Goal: Task Accomplishment & Management: Manage account settings

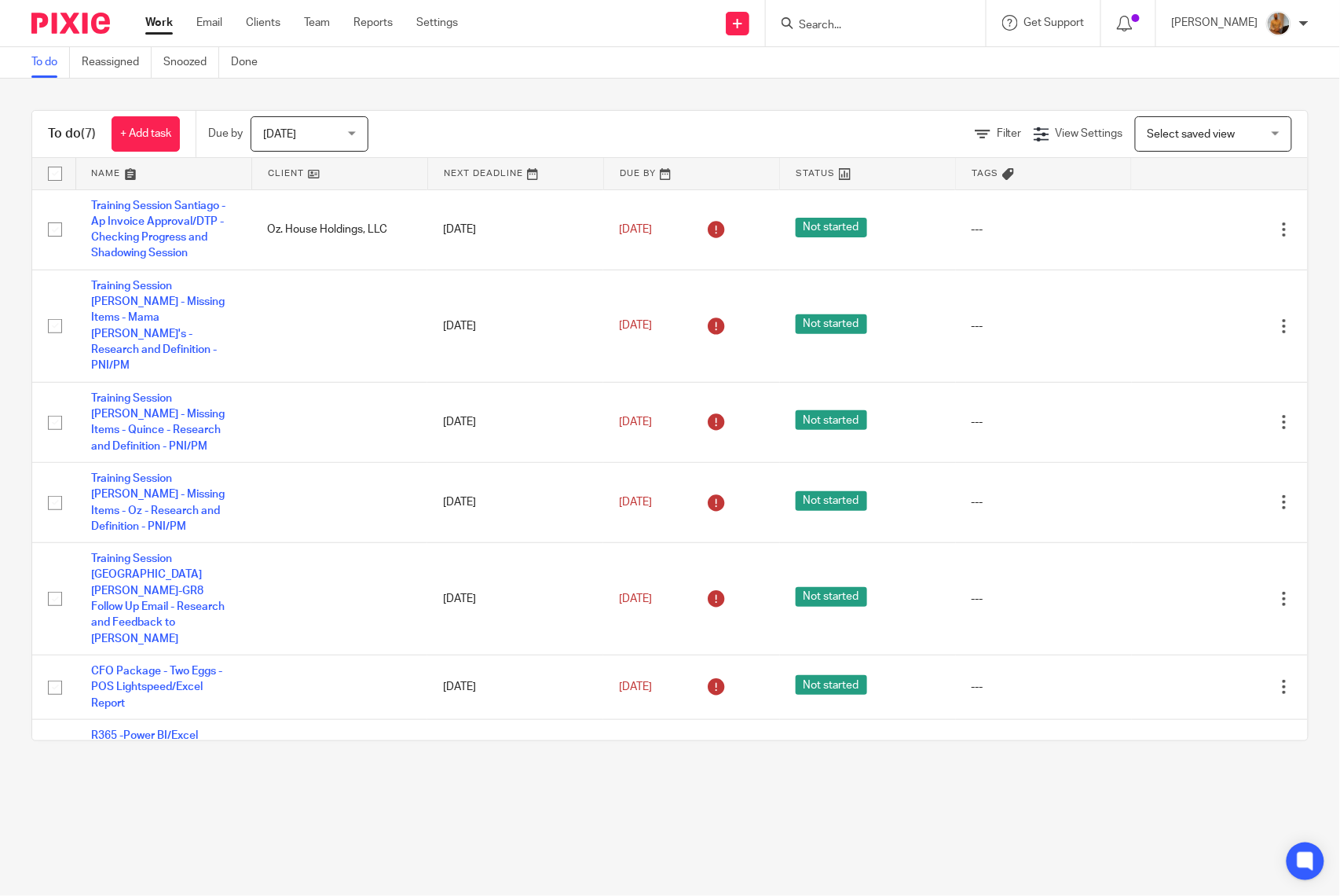
click at [45, 169] on input "checkbox" at bounding box center [55, 174] width 30 height 30
checkbox input "true"
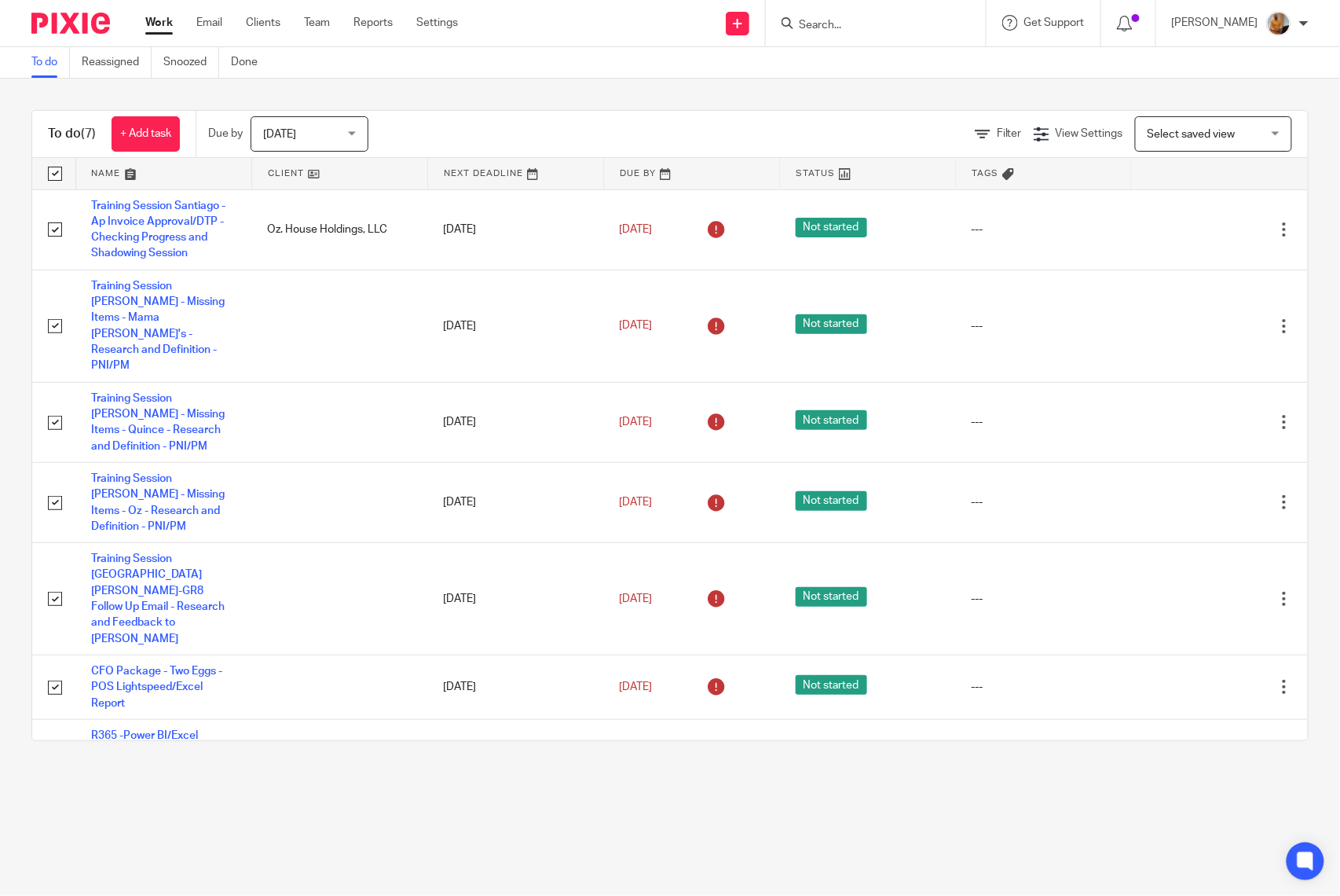
checkbox input "true"
click at [297, 122] on span "Status" at bounding box center [270, 133] width 84 height 33
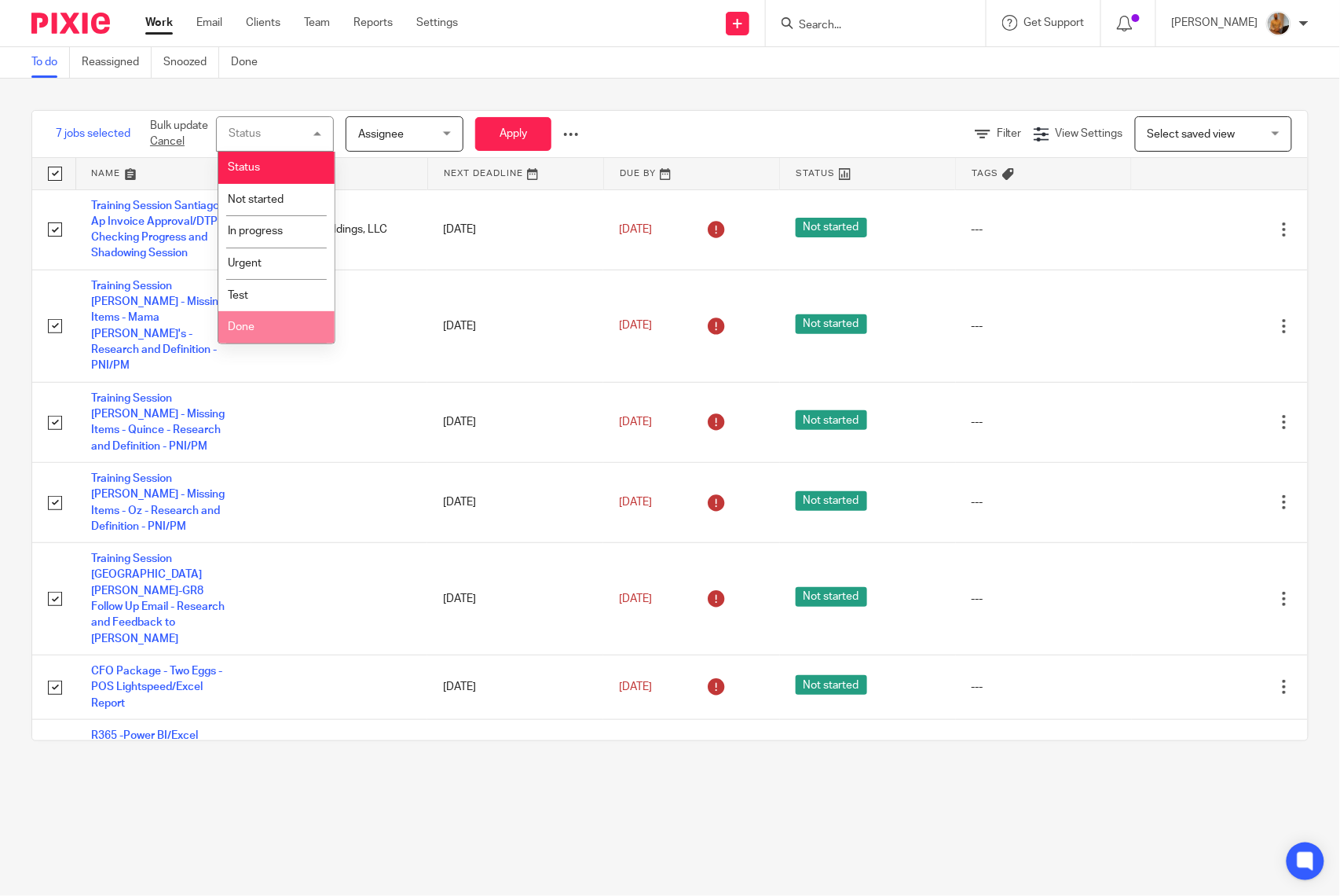
click at [270, 327] on li "Done" at bounding box center [276, 327] width 117 height 32
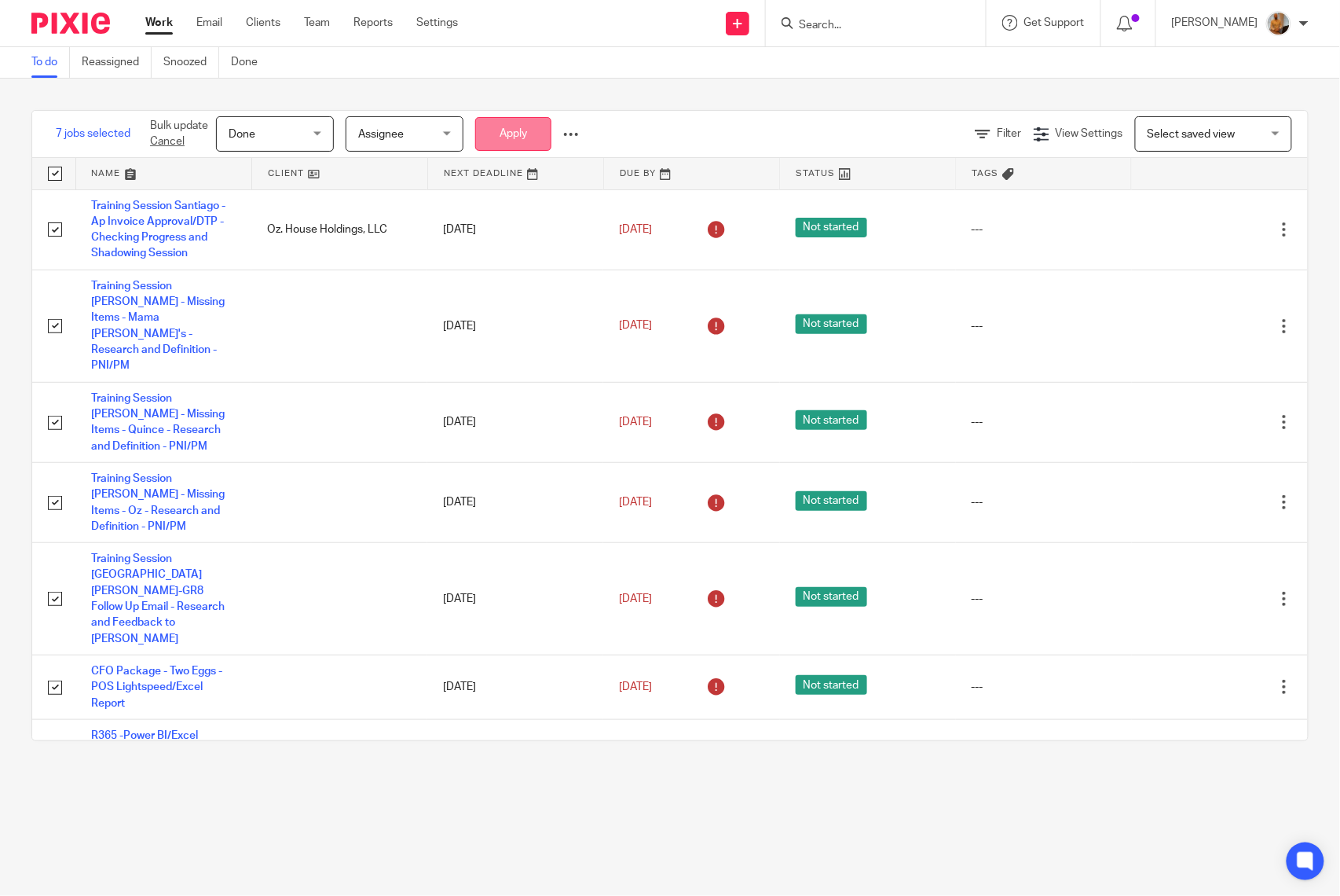
click at [513, 129] on button "Apply" at bounding box center [513, 134] width 76 height 34
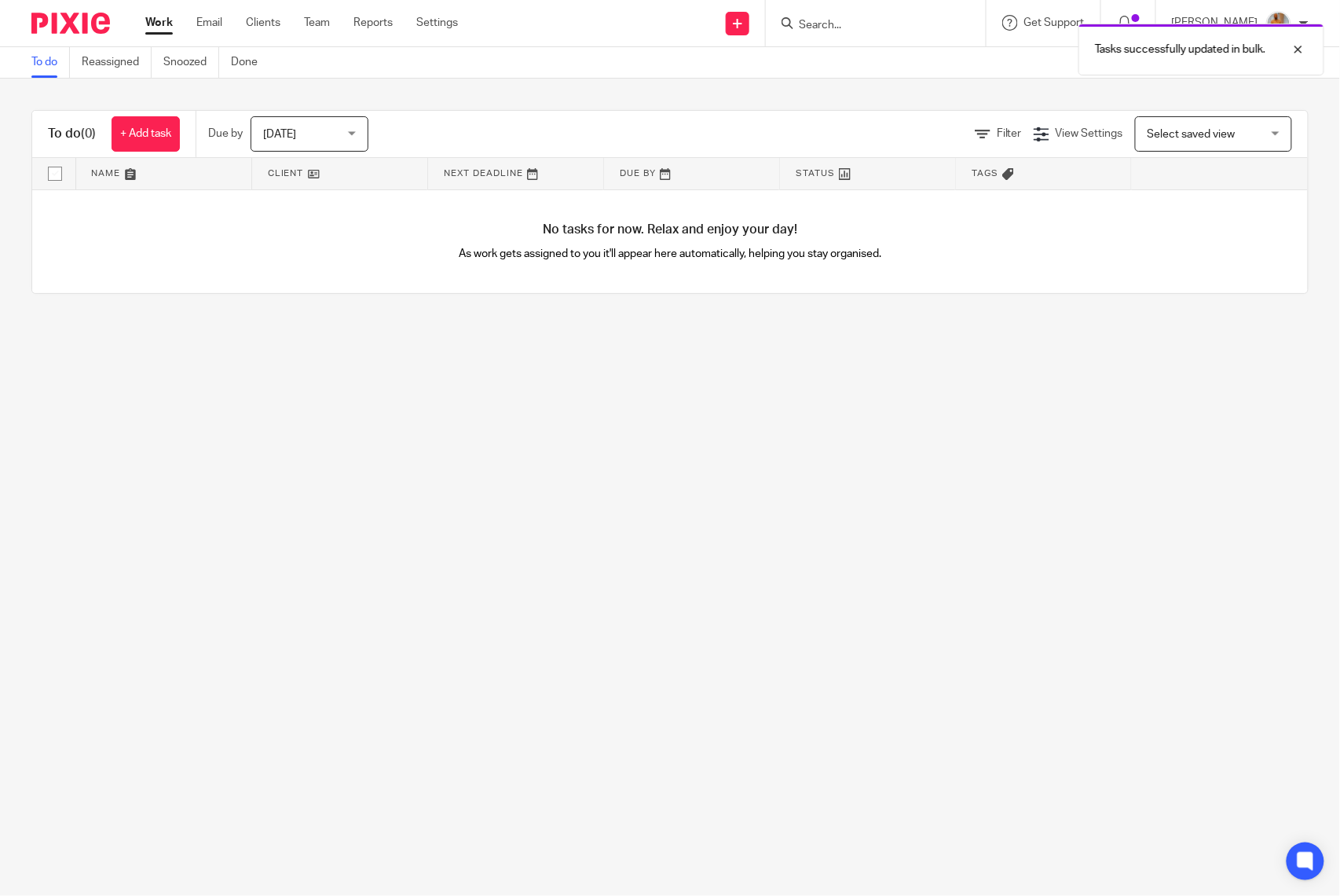
click at [55, 168] on input "checkbox" at bounding box center [55, 174] width 30 height 30
click at [45, 170] on input "checkbox" at bounding box center [55, 174] width 30 height 30
checkbox input "false"
click at [145, 145] on link "+ Add task" at bounding box center [146, 134] width 69 height 36
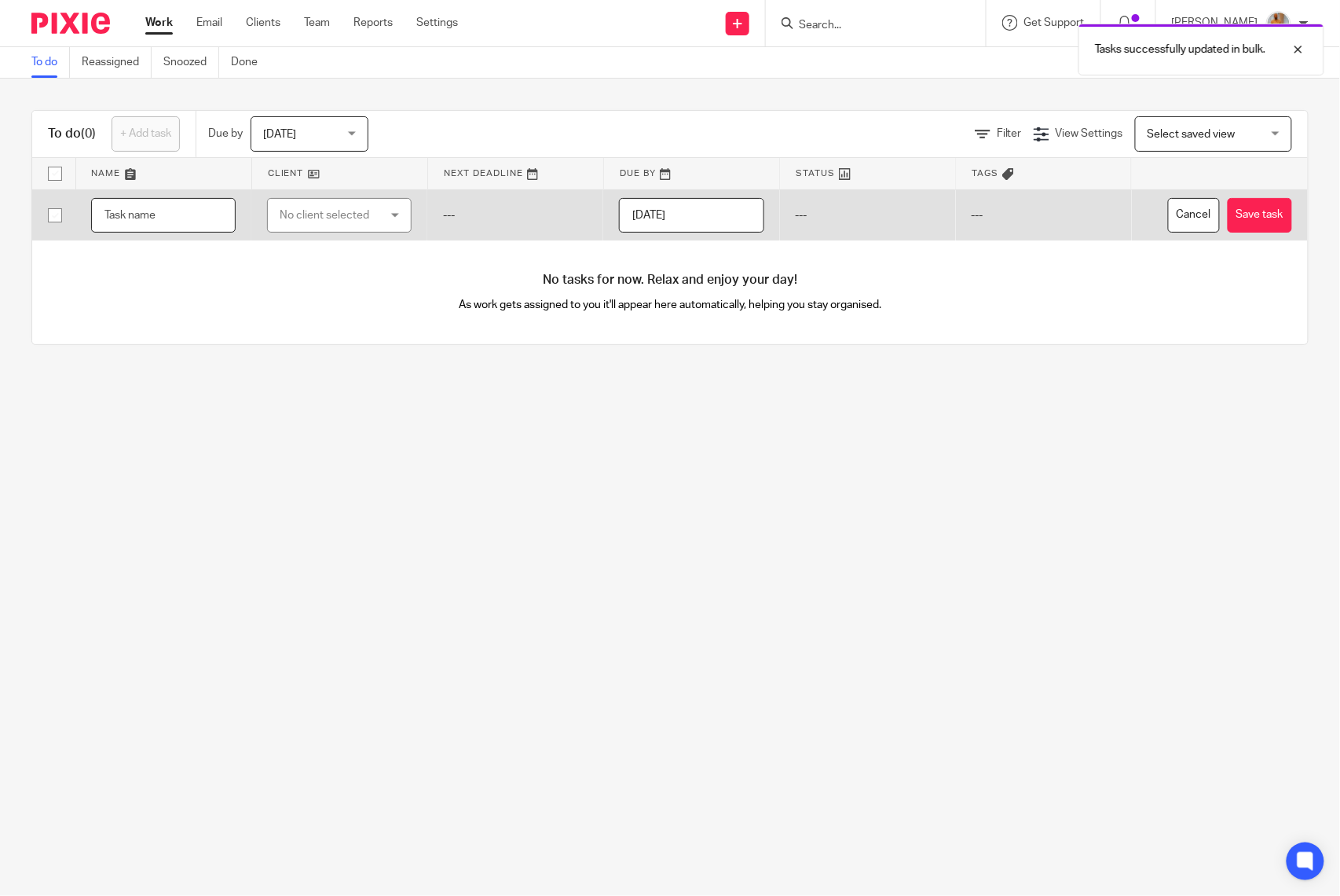
click at [178, 225] on input "text" at bounding box center [164, 216] width 145 height 36
type input "C"
type input "Follow Up / News Message to [PERSON_NAME] -"
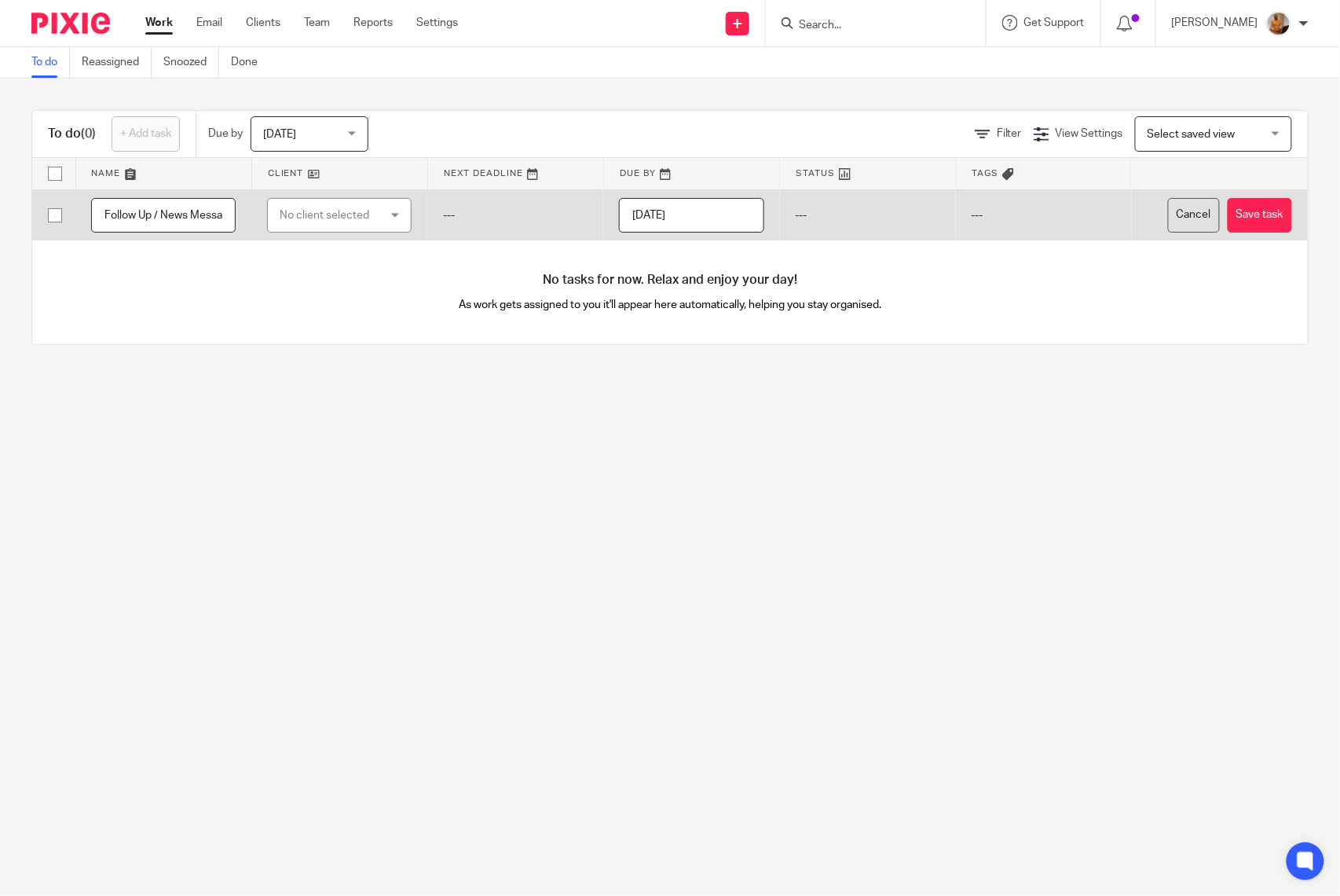
click at [1250, 209] on button "Save task" at bounding box center [1260, 216] width 65 height 36
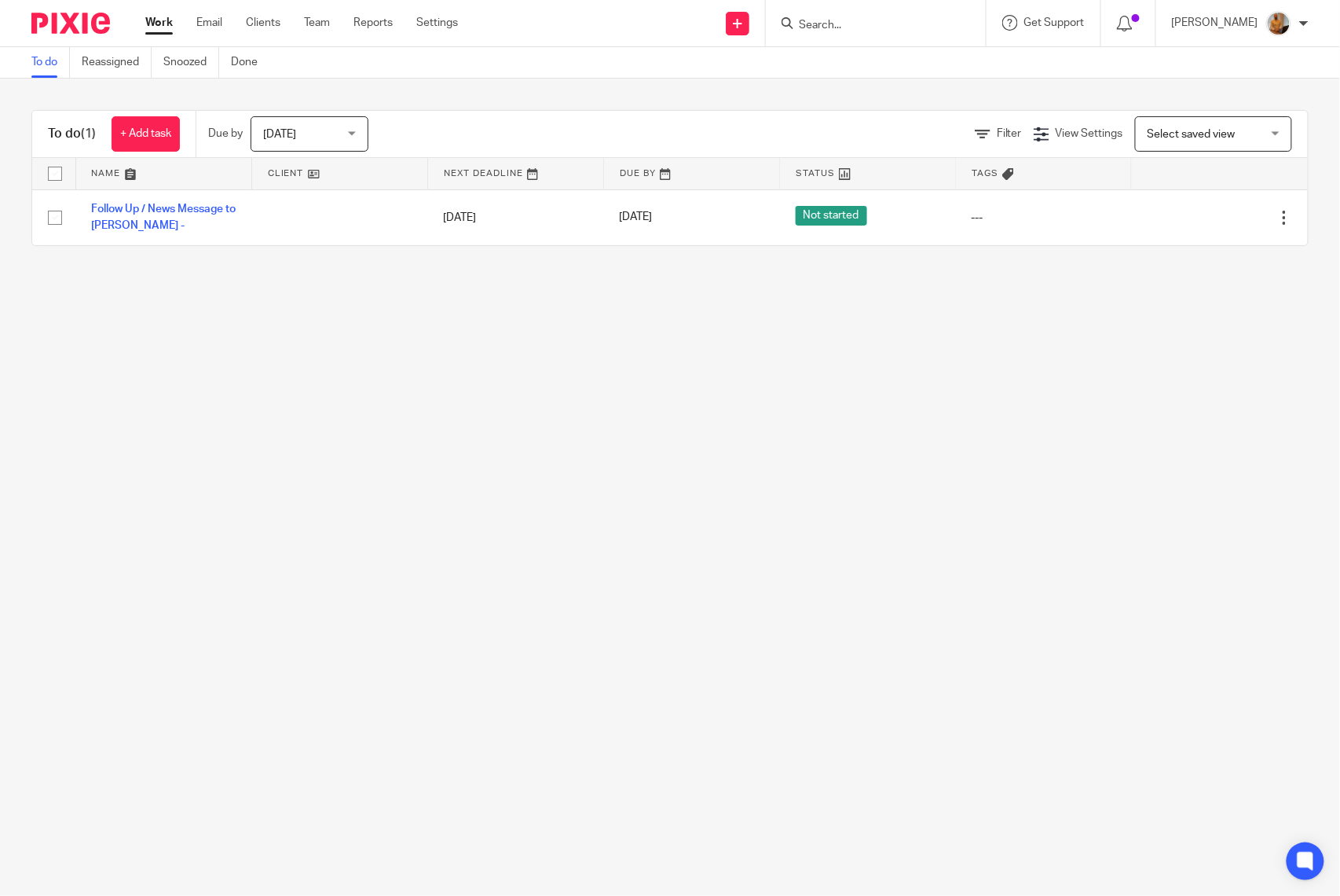
drag, startPoint x: 274, startPoint y: 321, endPoint x: 267, endPoint y: 347, distance: 26.9
click at [271, 321] on main "To do Reassigned Snoozed Done To do (1) + Add task Due by Today Today Today Tom…" at bounding box center [670, 448] width 1340 height 896
click at [155, 119] on link "+ Add task" at bounding box center [146, 134] width 69 height 36
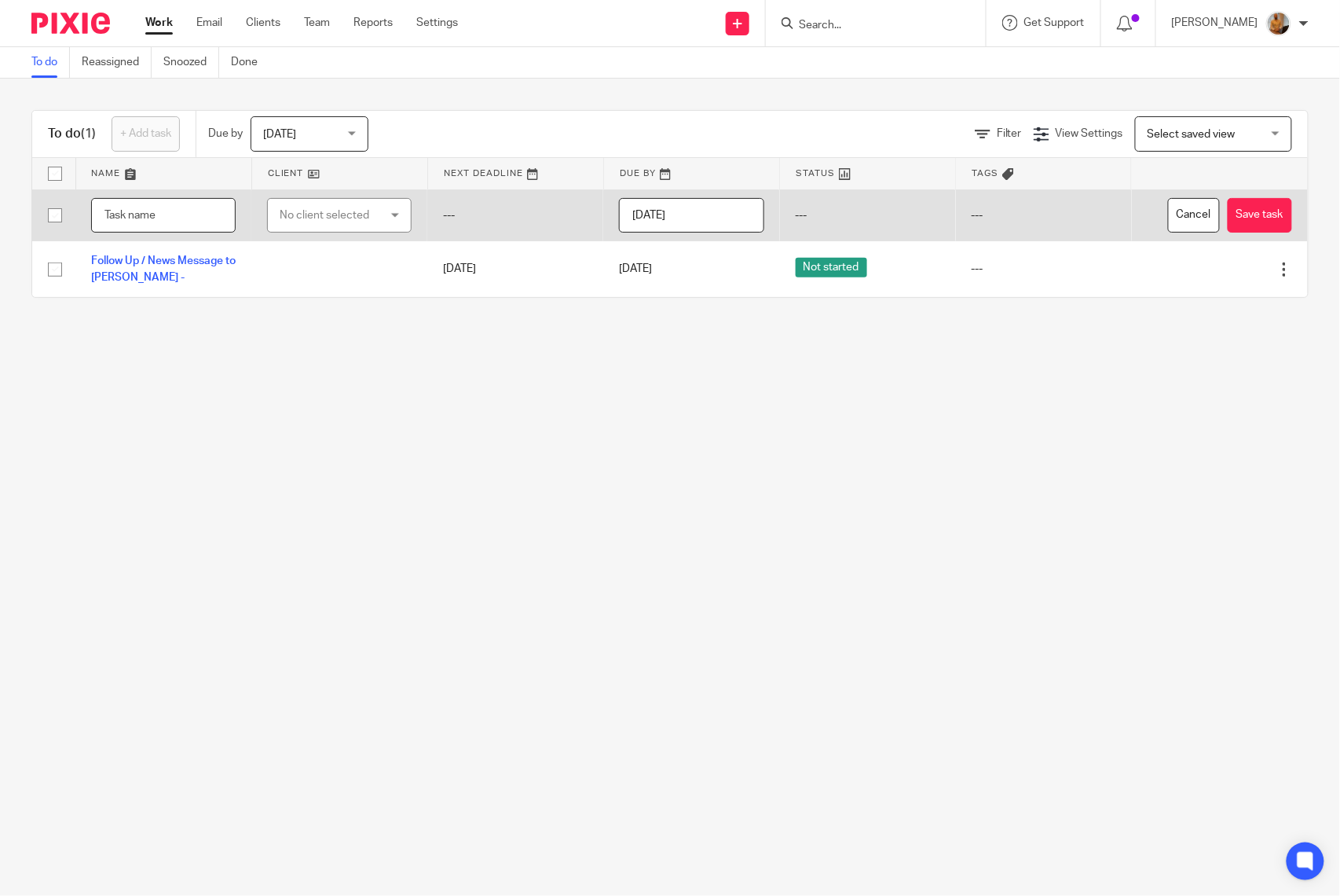
click at [159, 221] on input "text" at bounding box center [164, 216] width 145 height 36
type input "Call with Natalia - Two Eggs POS CFO Report Progress and Tso Chinese POS CFO Re…"
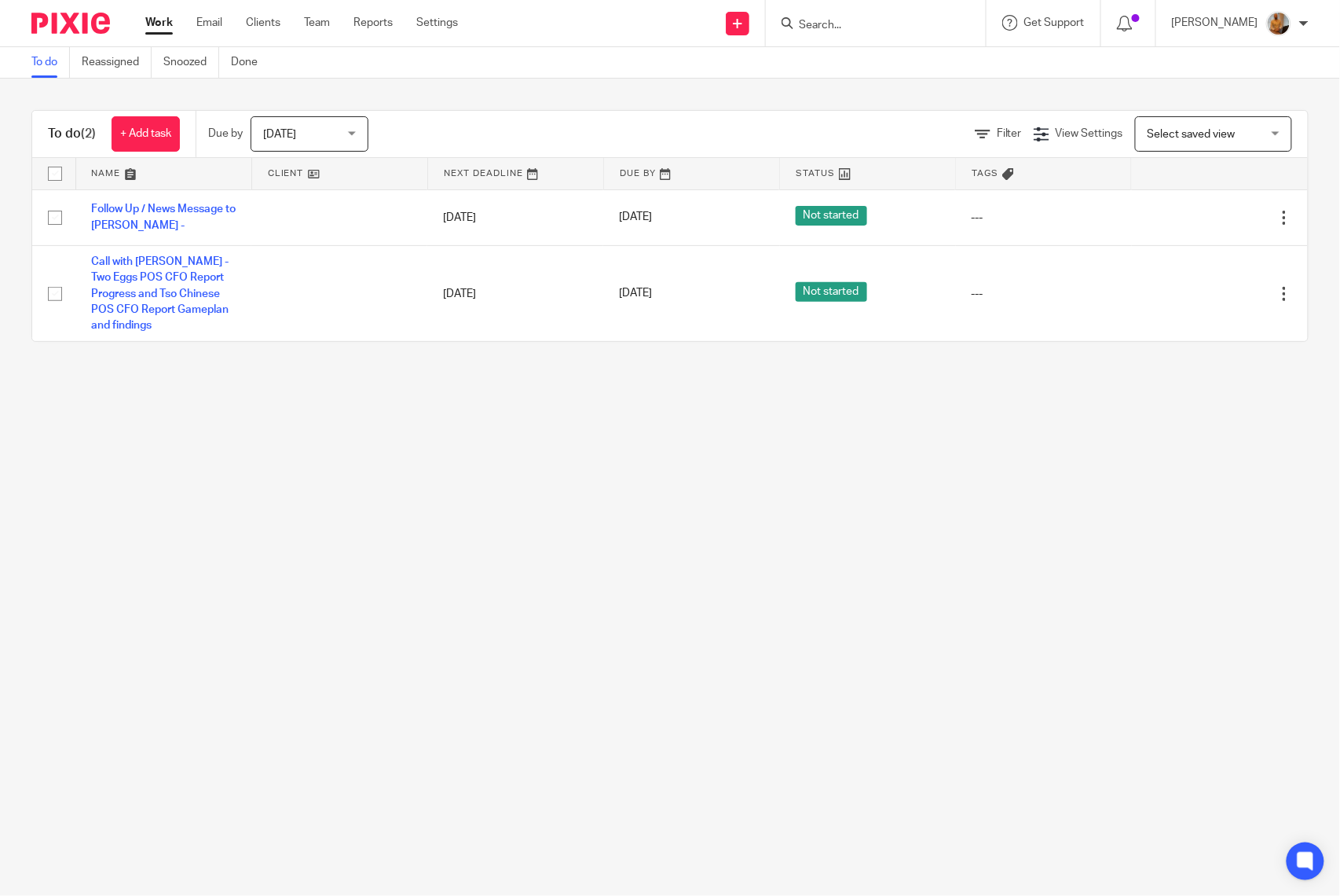
click at [275, 468] on main "To do Reassigned Snoozed Done To do (2) + Add task Due by [DATE] [DATE] [DATE] …" at bounding box center [670, 448] width 1340 height 896
click at [145, 129] on link "+ Add task" at bounding box center [146, 134] width 69 height 36
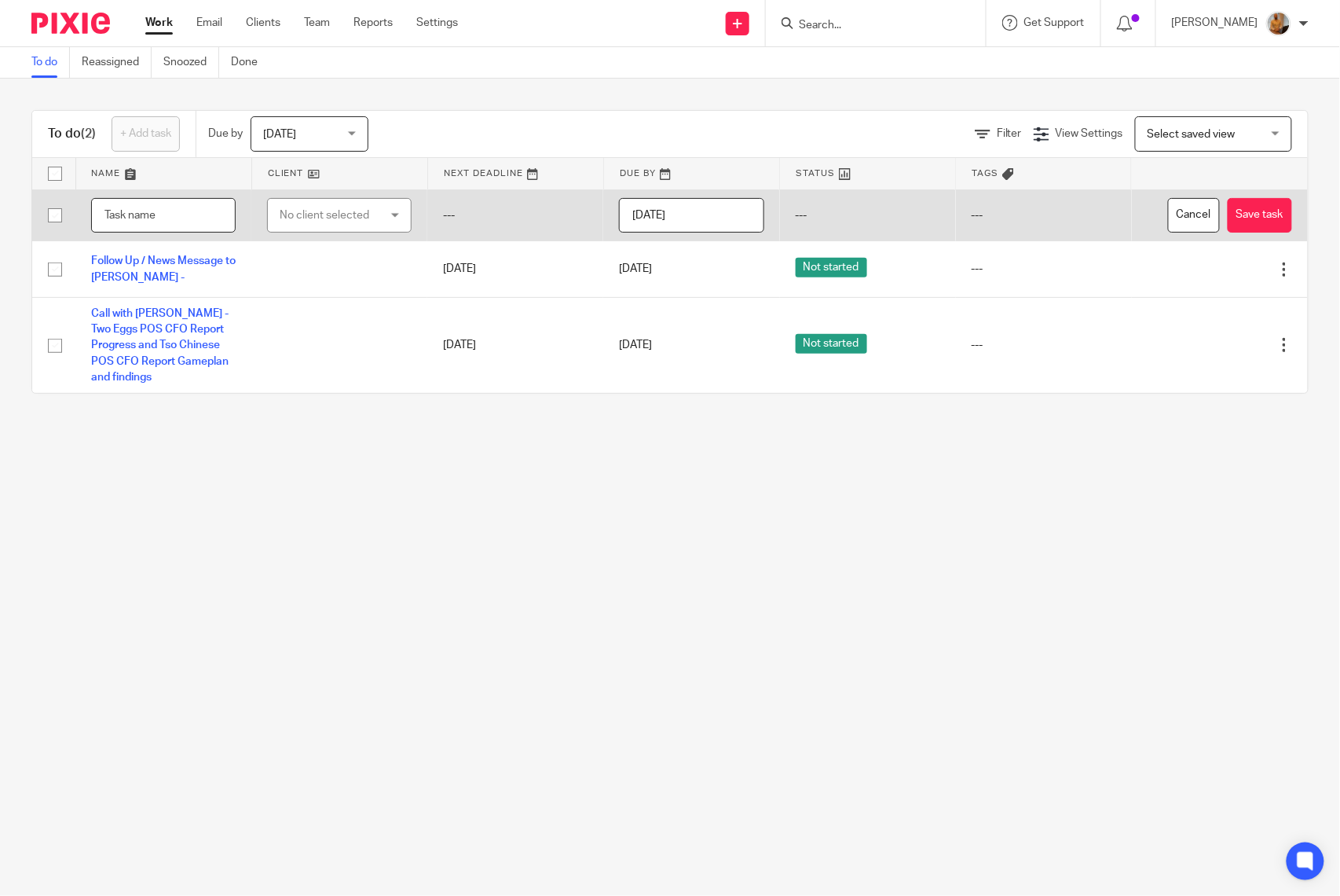
click at [146, 212] on input "text" at bounding box center [164, 216] width 145 height 36
type input "Call with Natalia - Tso Chinese POS CFO Reports - Dig into the POS"
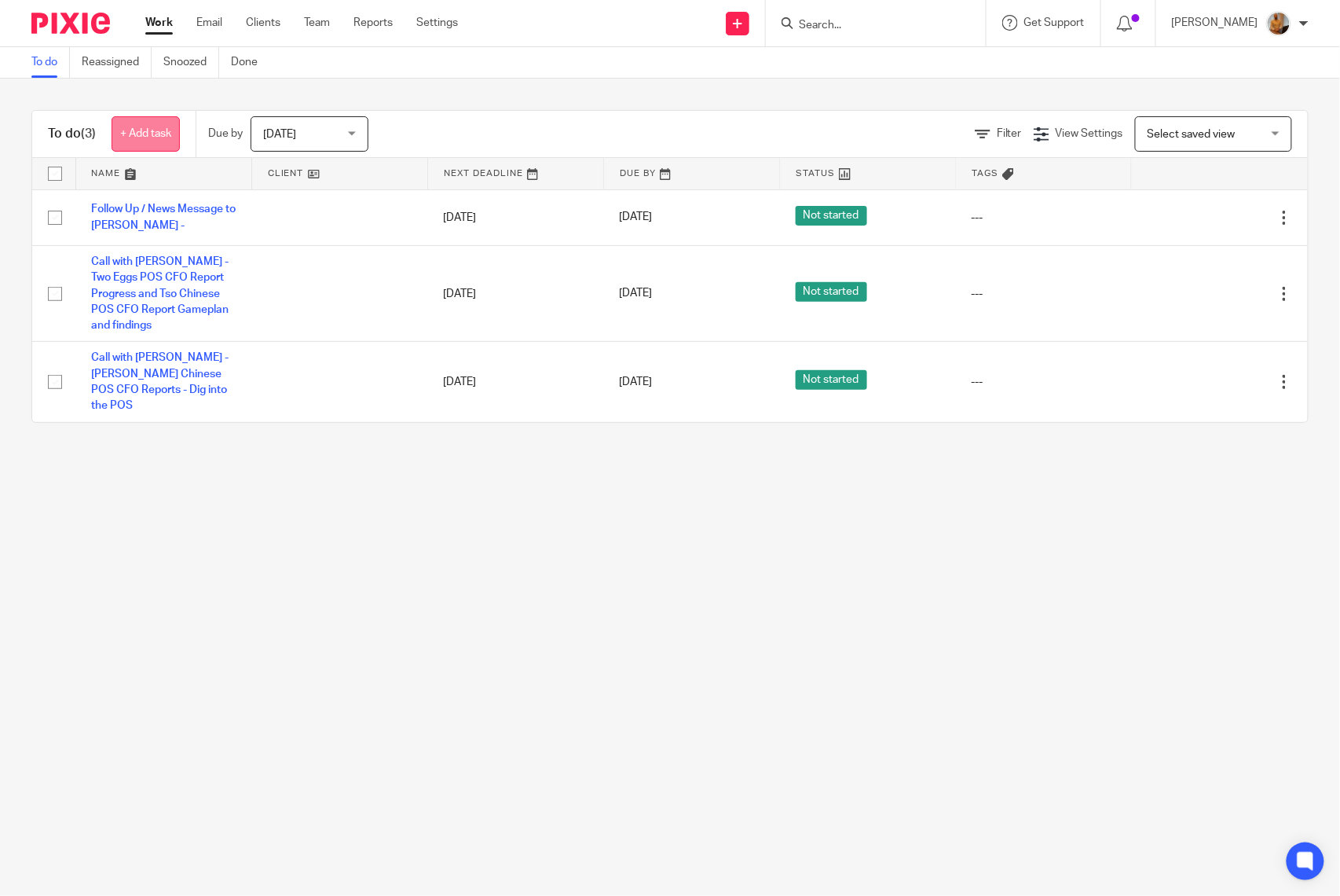
click at [142, 127] on link "+ Add task" at bounding box center [146, 134] width 69 height 36
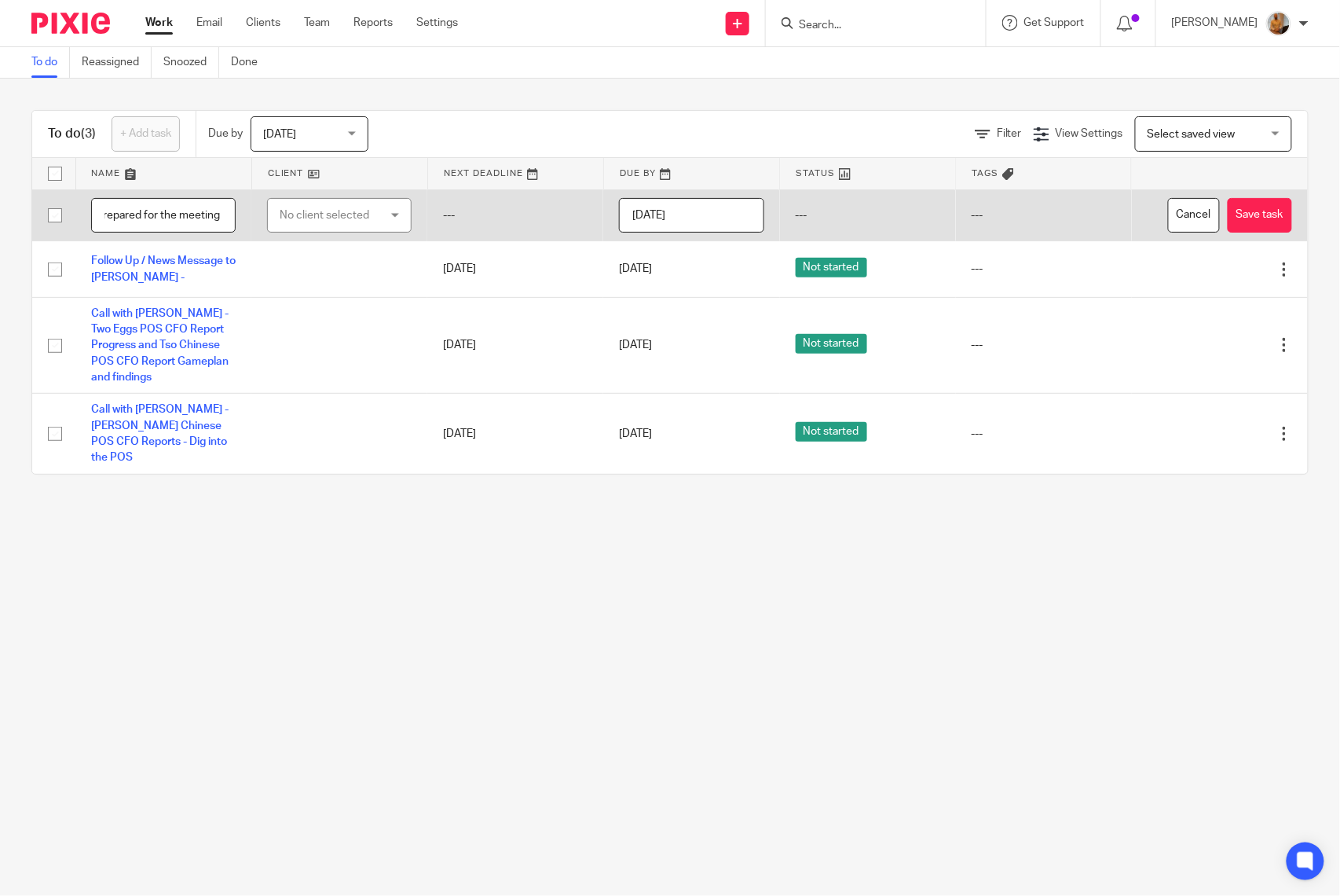
scroll to position [0, 384]
type input "Call with [PERSON_NAME] - [GEOGRAPHIC_DATA][PERSON_NAME] - Get Prepared for the…"
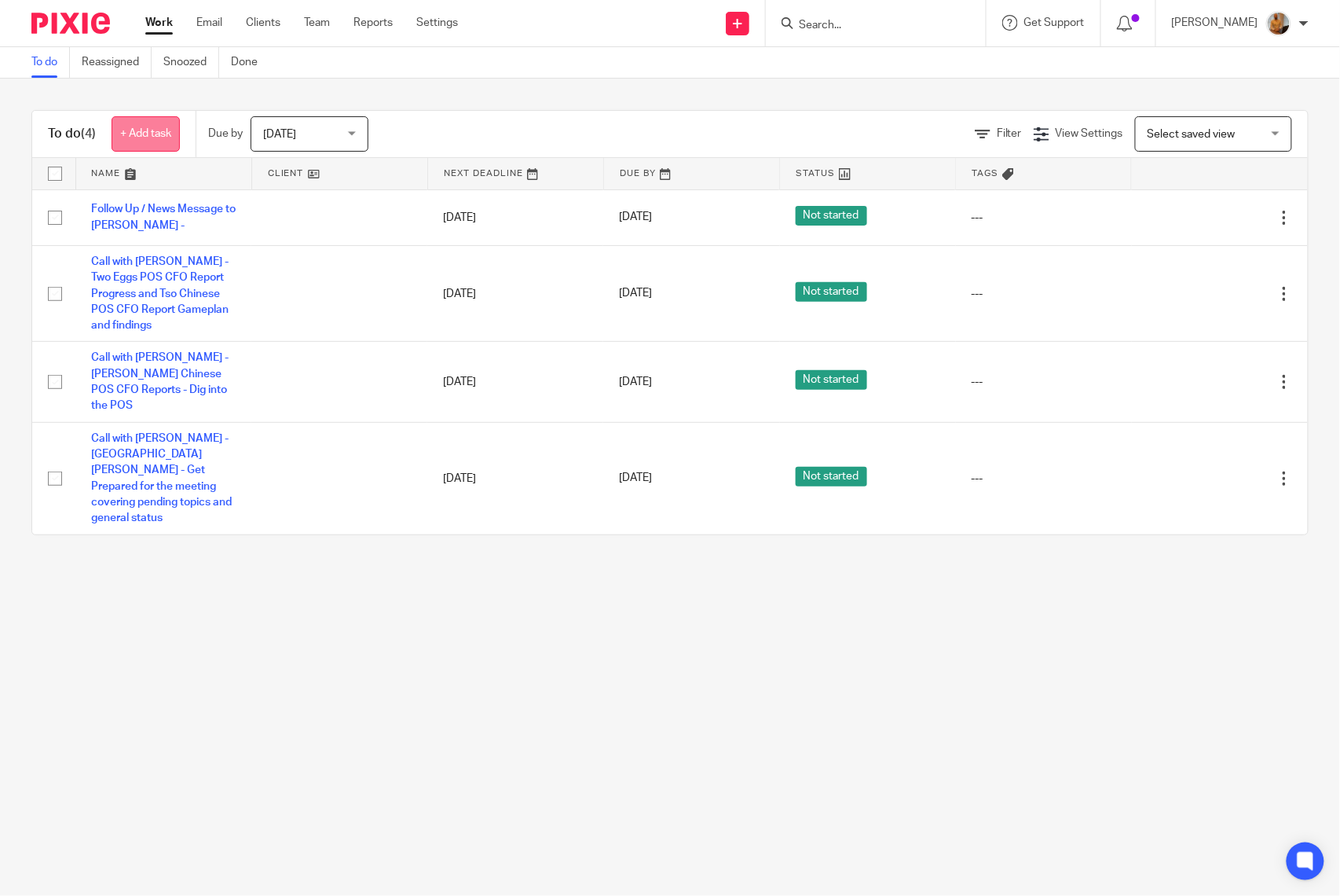
click at [148, 122] on link "+ Add task" at bounding box center [146, 134] width 69 height 36
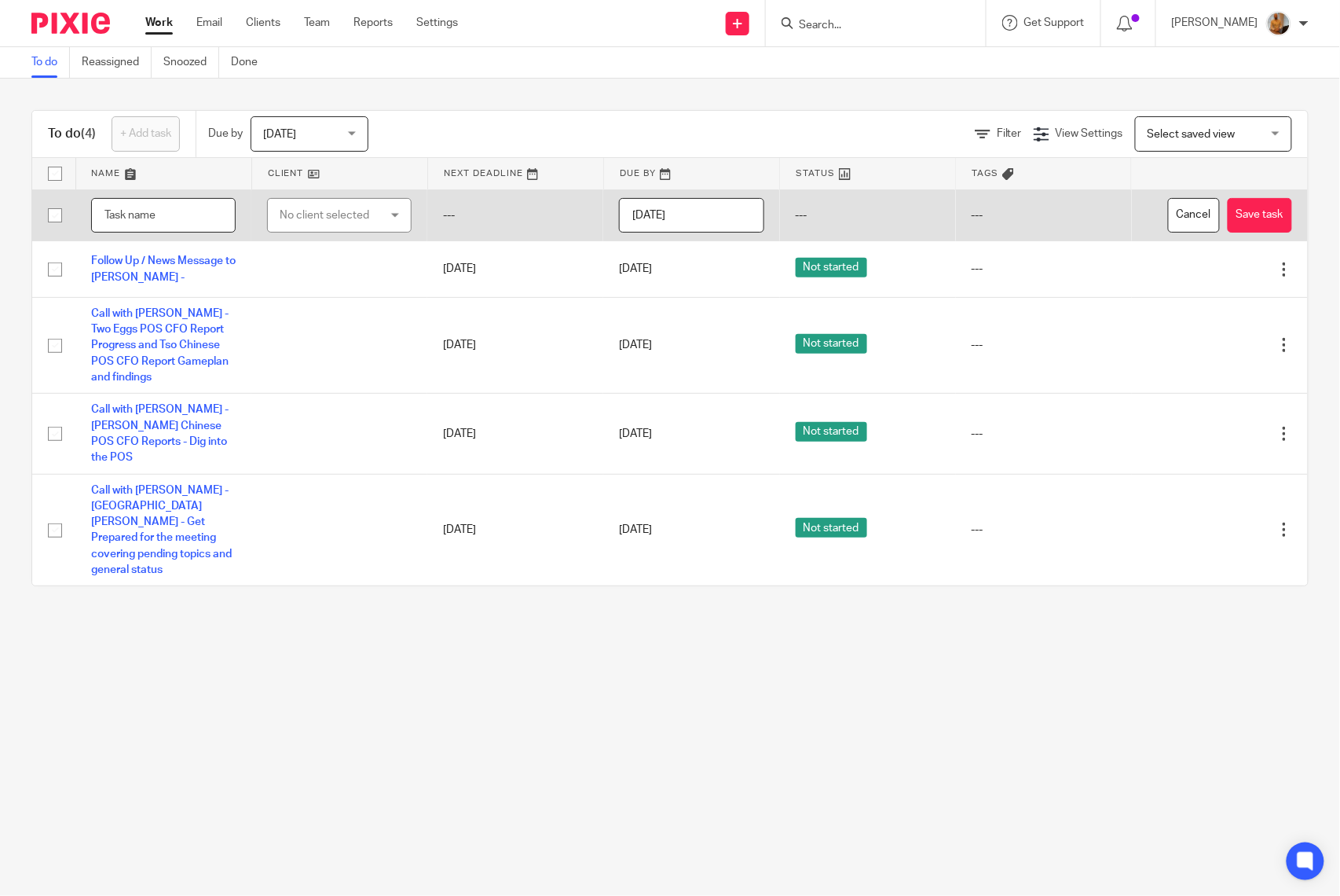
click at [180, 217] on input "text" at bounding box center [164, 216] width 145 height 36
type input "C"
type input "Monthly Meeting with Client"
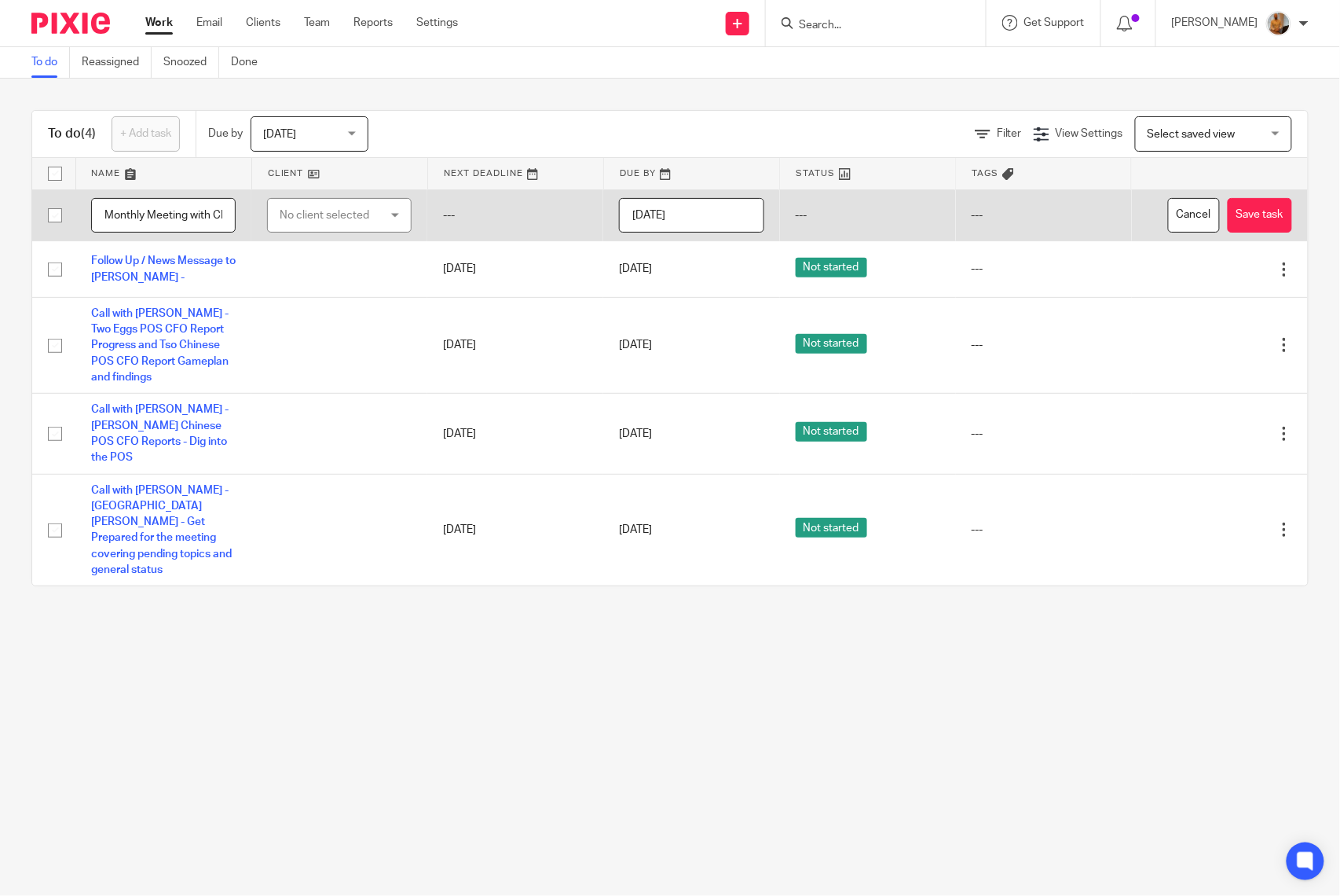
click at [325, 202] on div "No client selected" at bounding box center [332, 214] width 105 height 33
type input "san vice"
click at [325, 297] on span "San [PERSON_NAME] Bungalows (SV Club Owner LLC)" at bounding box center [328, 310] width 107 height 43
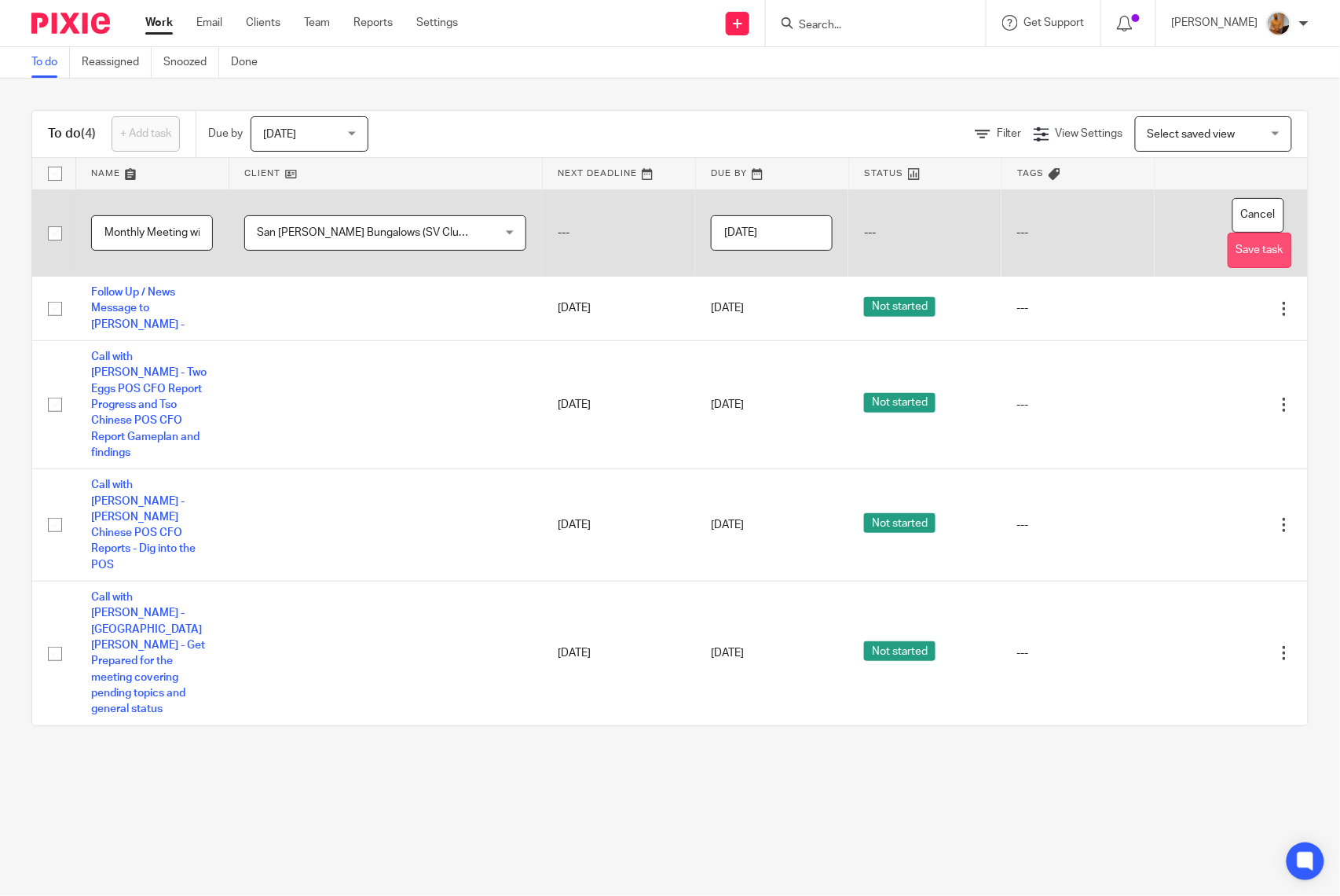
click at [1243, 250] on button "Save task" at bounding box center [1260, 250] width 65 height 36
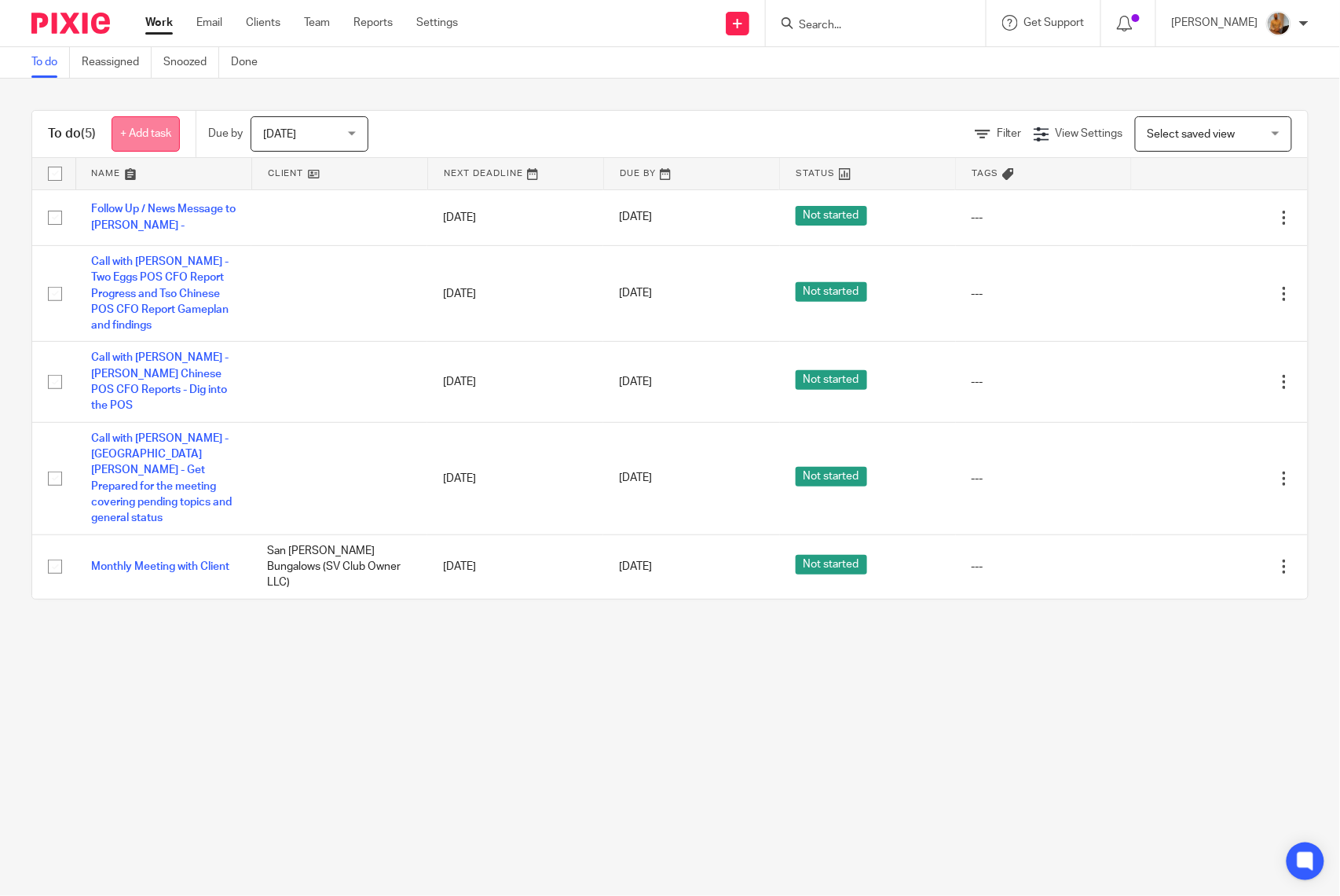
click at [149, 136] on link "+ Add task" at bounding box center [146, 134] width 69 height 36
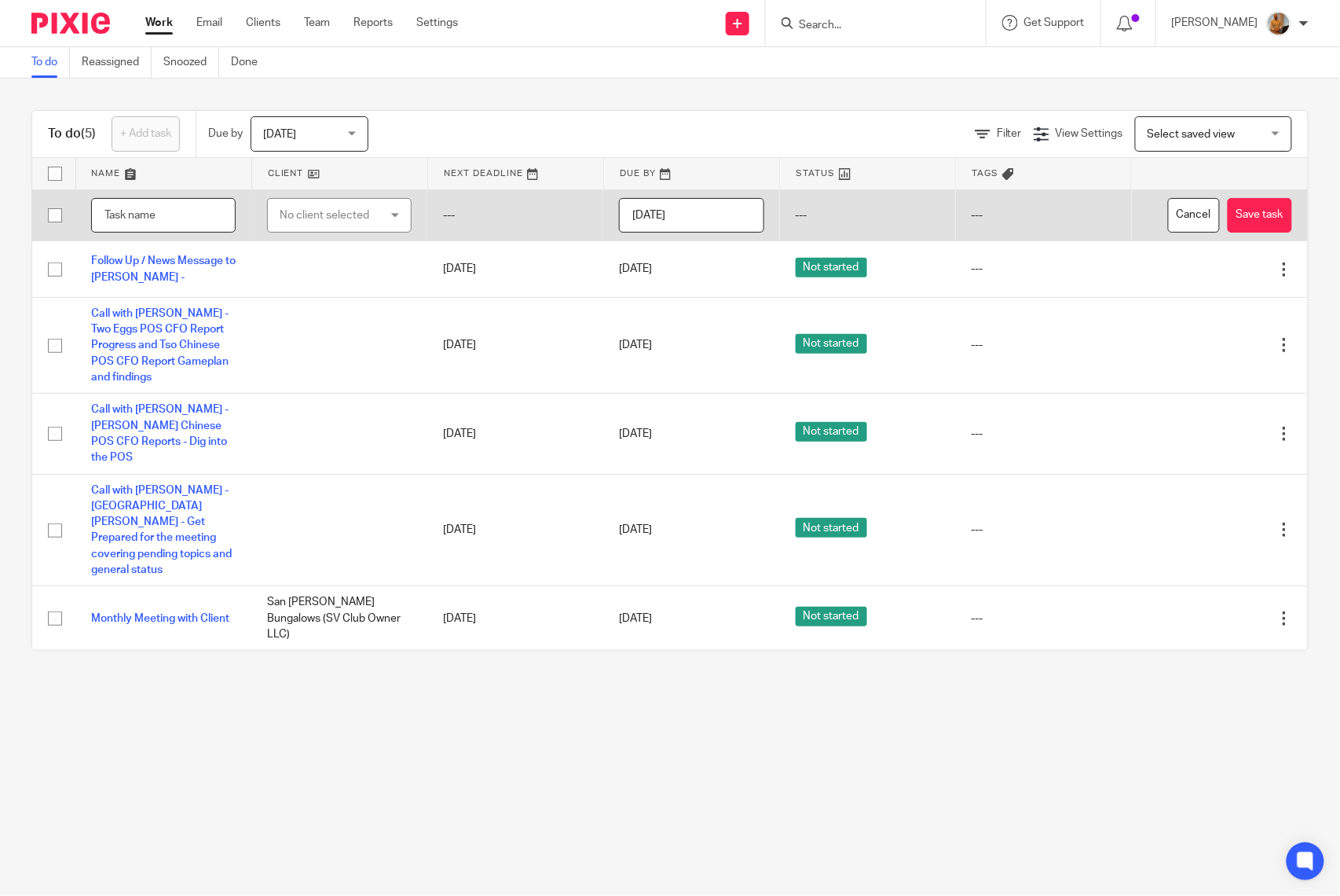
click at [168, 225] on input "text" at bounding box center [164, 216] width 145 height 36
type input "S"
type input "Ap Invoices/DTP Clean Up/Missing Items"
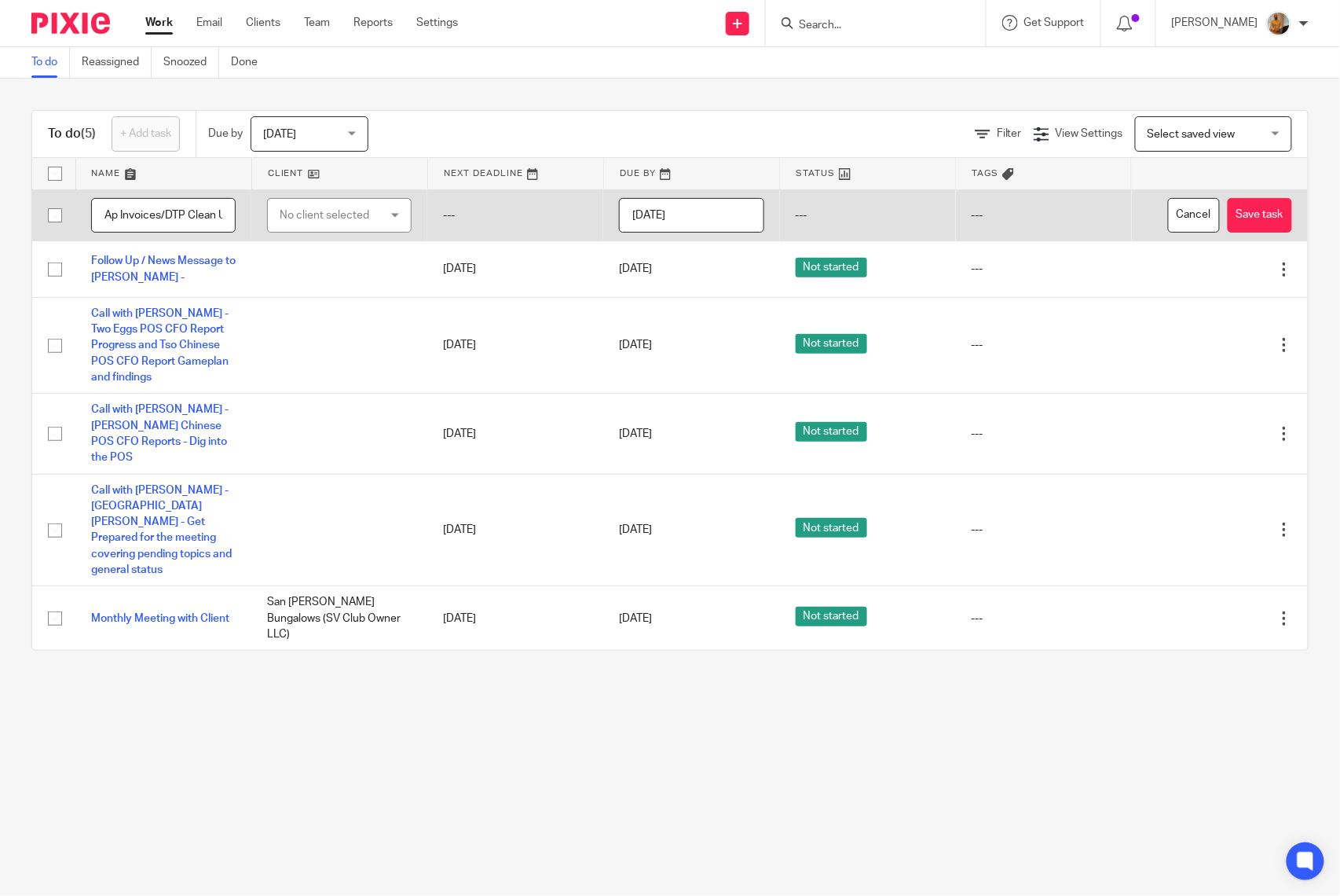
click at [346, 208] on div "No client selected" at bounding box center [332, 214] width 105 height 33
type input "san vice"
click at [327, 296] on span "San [PERSON_NAME] Bungalows (SV Club Owner LLC)" at bounding box center [328, 310] width 107 height 43
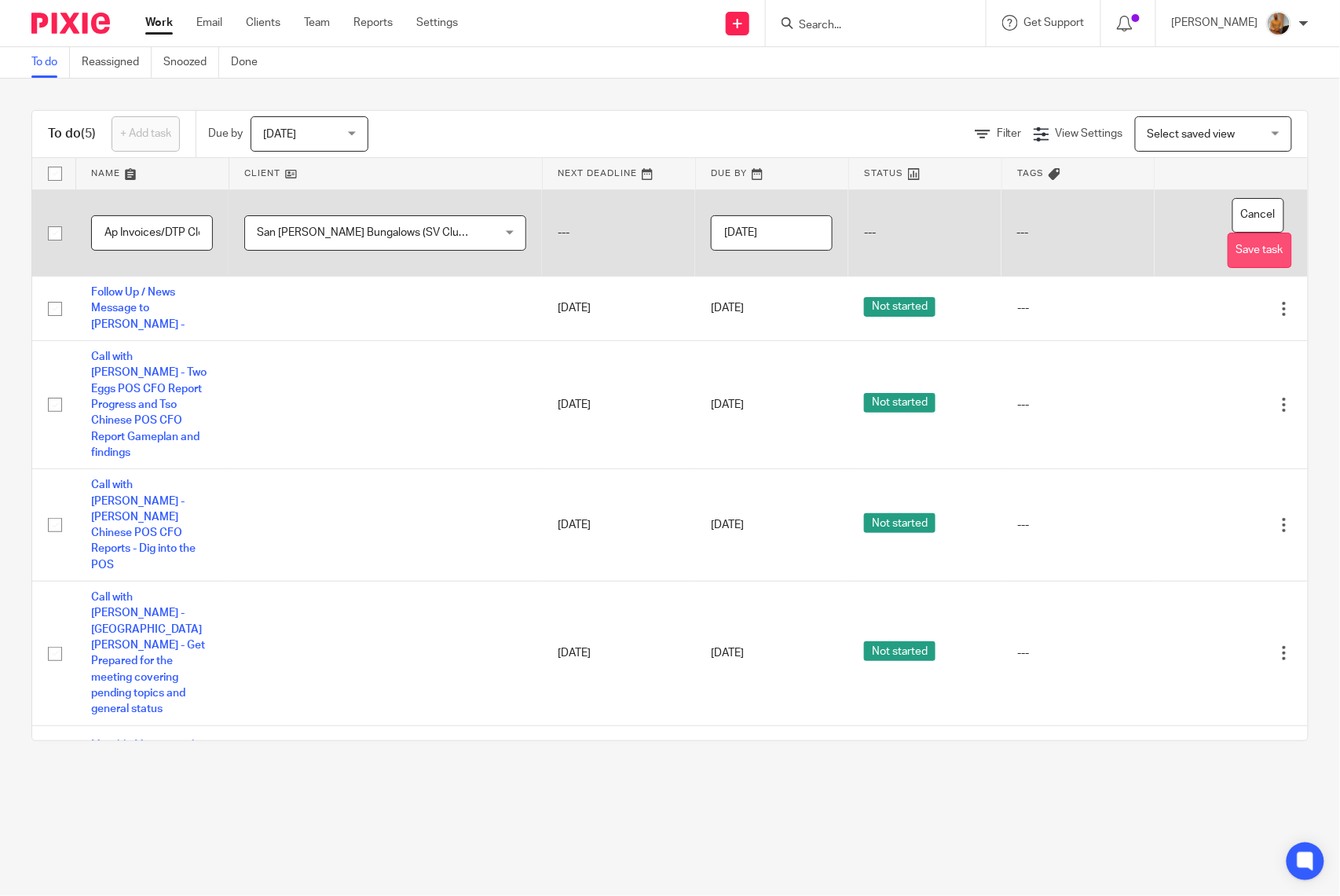
click at [1235, 248] on button "Save task" at bounding box center [1260, 250] width 65 height 36
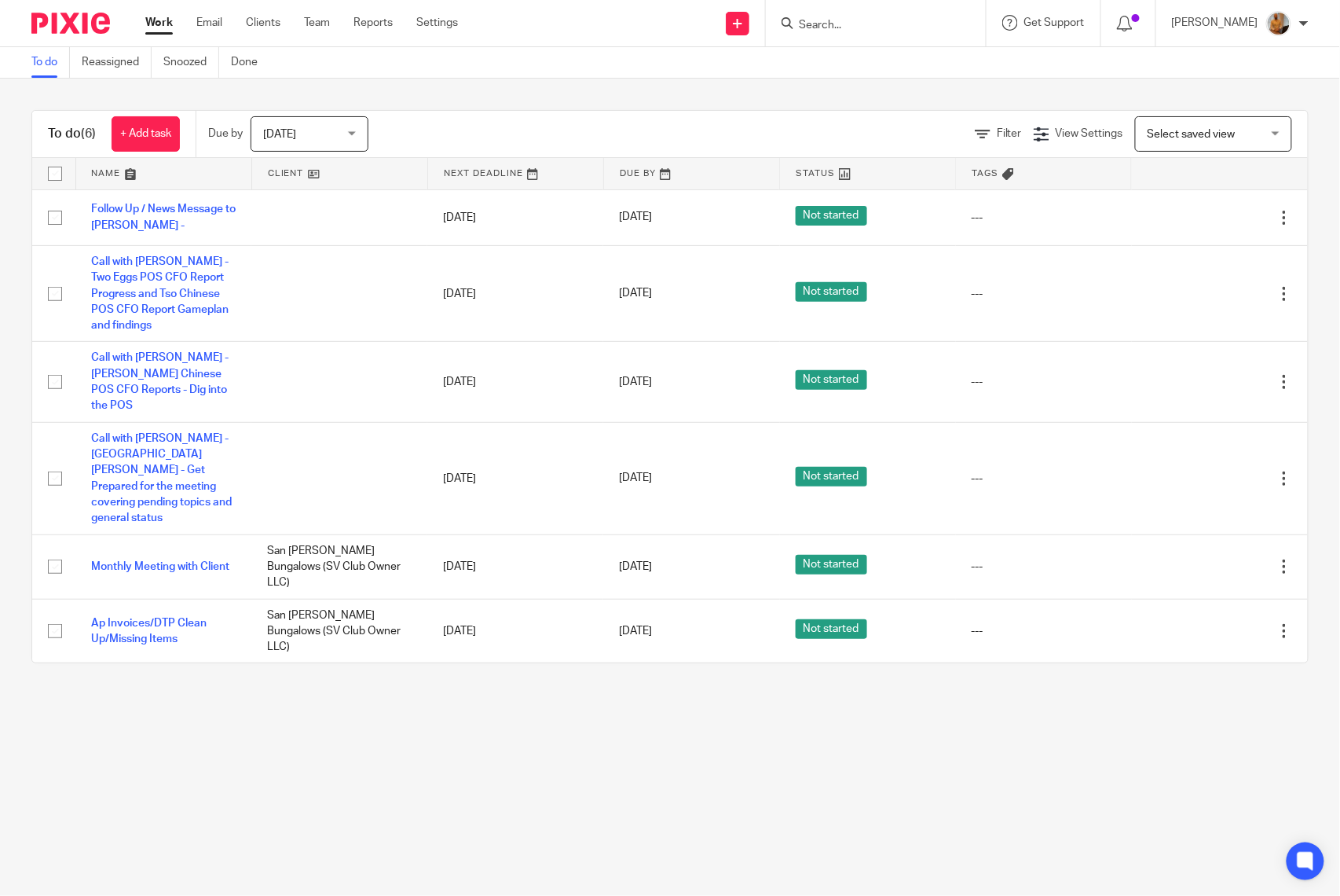
click at [321, 622] on div "To do (6) + Add task Due by [DATE] [DATE] [DATE] [DATE] This week Next week Thi…" at bounding box center [670, 386] width 1340 height 616
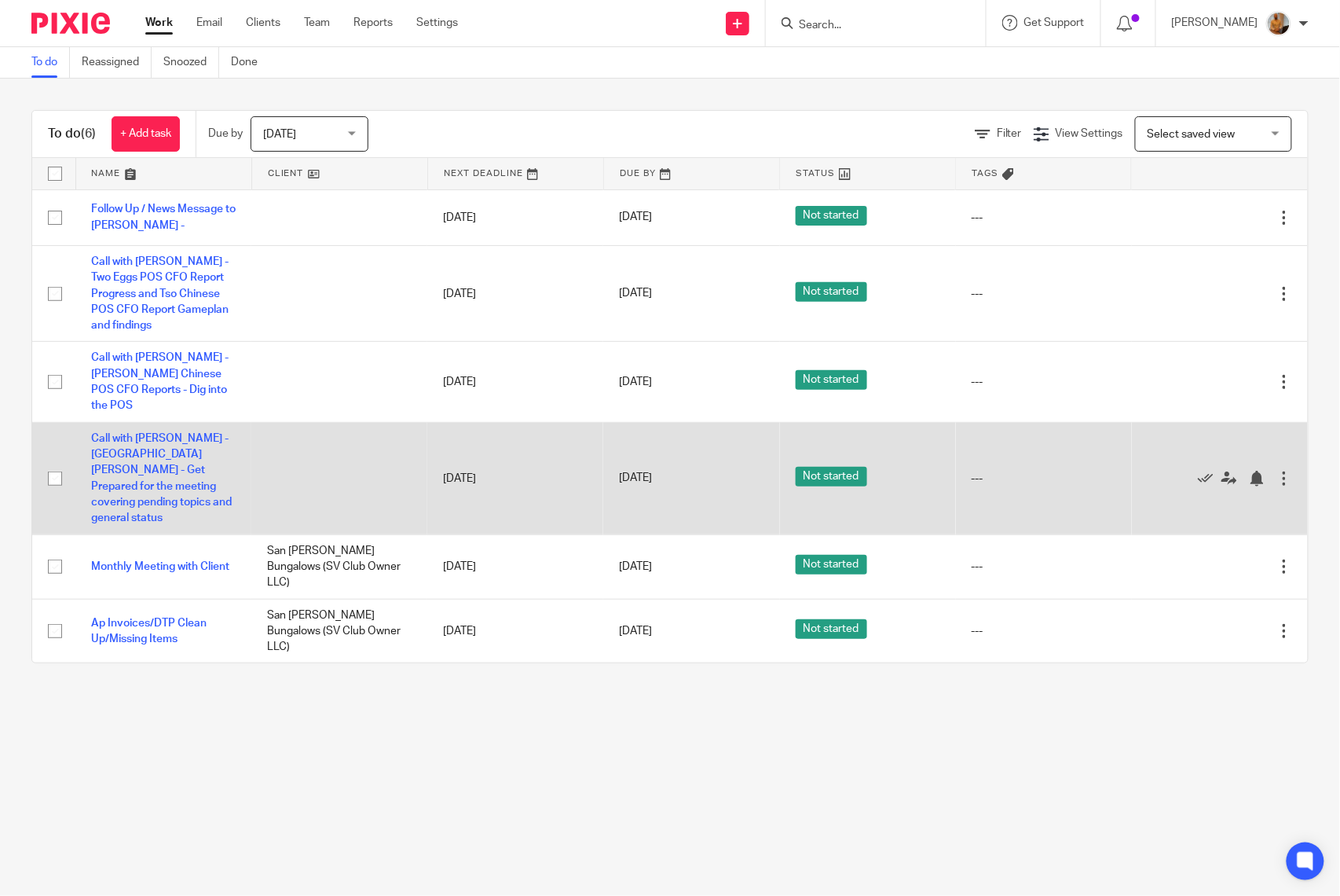
click at [303, 447] on td at bounding box center [339, 478] width 176 height 112
click at [1277, 470] on div at bounding box center [1285, 478] width 16 height 16
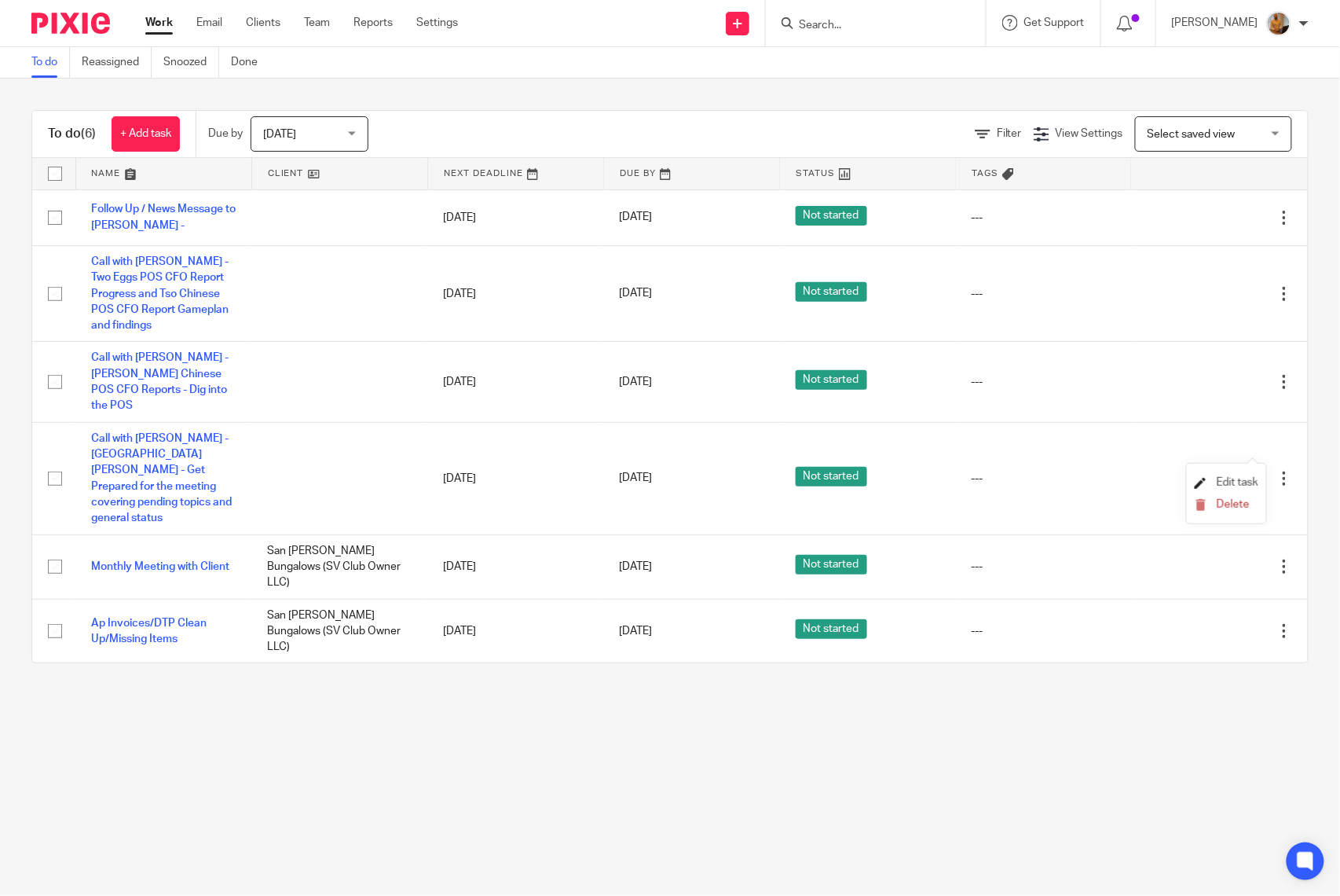
click at [1234, 479] on span "Edit task" at bounding box center [1238, 482] width 41 height 11
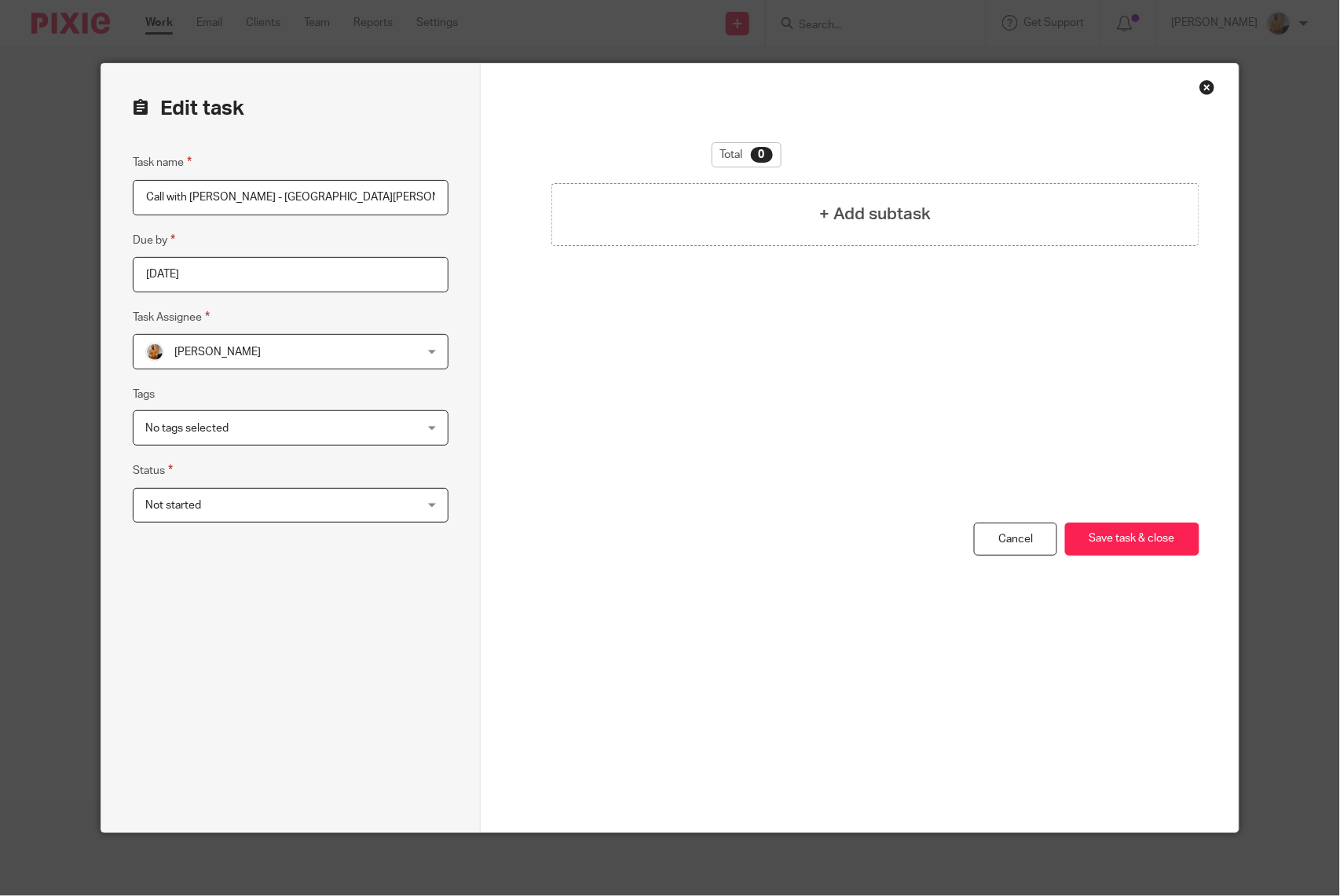
scroll to position [0, 208]
click at [1126, 528] on button "Save task & close" at bounding box center [1132, 540] width 134 height 34
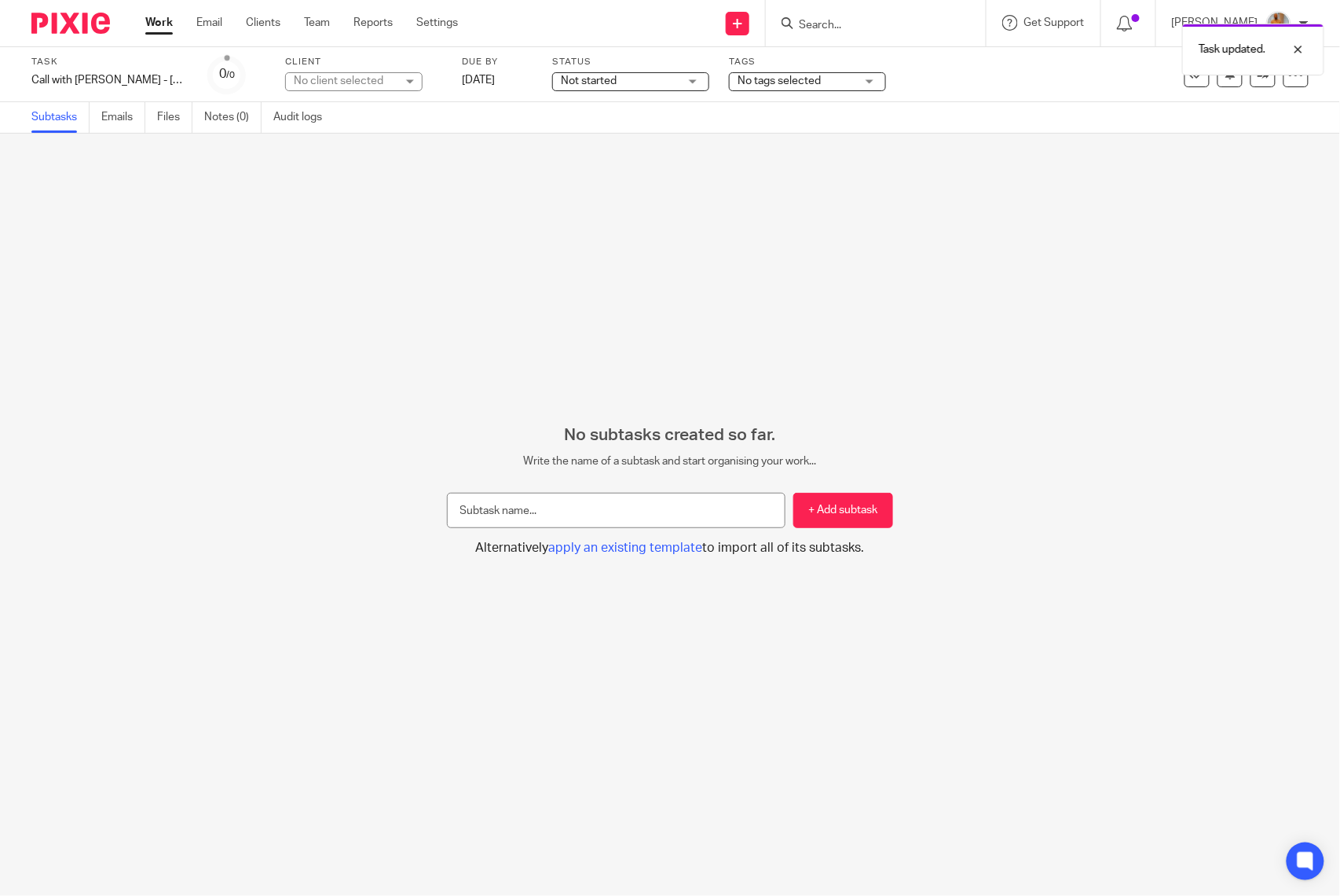
click at [337, 73] on div "No client selected" at bounding box center [344, 81] width 102 height 16
type input "san vicen"
click at [341, 152] on span "San [PERSON_NAME] Bungalows (SV Club Owner LLC)" at bounding box center [350, 168] width 107 height 43
click at [1012, 240] on div "No subtasks created so far. Write the name of a subtask and start organising yo…" at bounding box center [670, 514] width 1340 height 762
click at [146, 20] on link "Work" at bounding box center [159, 23] width 27 height 16
